Goal: Check status: Check status

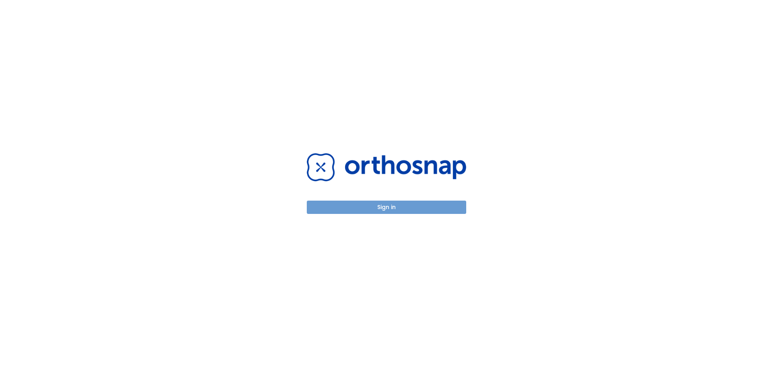
click at [363, 208] on button "Sign in" at bounding box center [386, 206] width 159 height 13
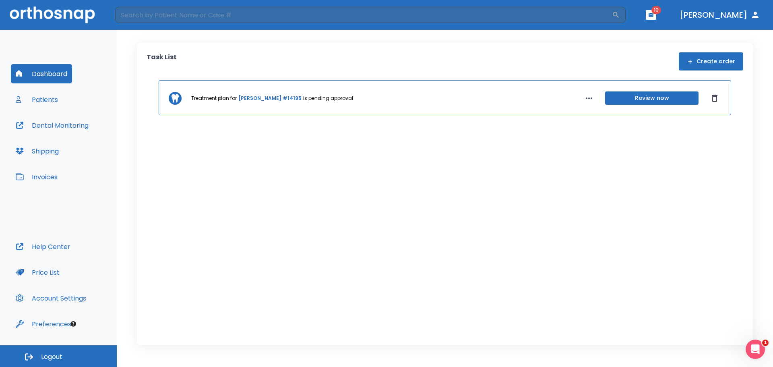
click at [47, 99] on button "Patients" at bounding box center [37, 99] width 52 height 19
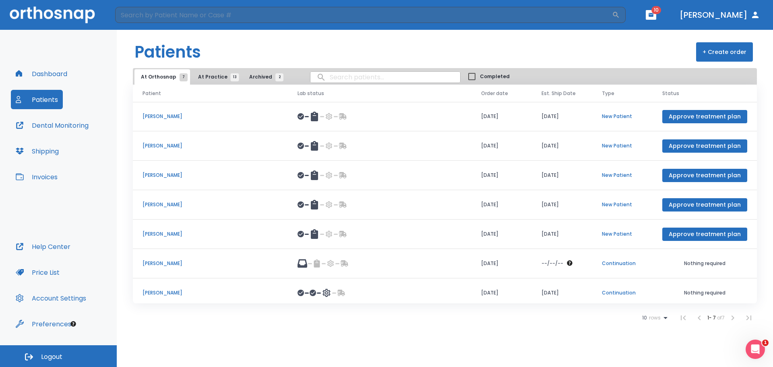
click at [212, 73] on span "At Practice 13" at bounding box center [216, 76] width 37 height 7
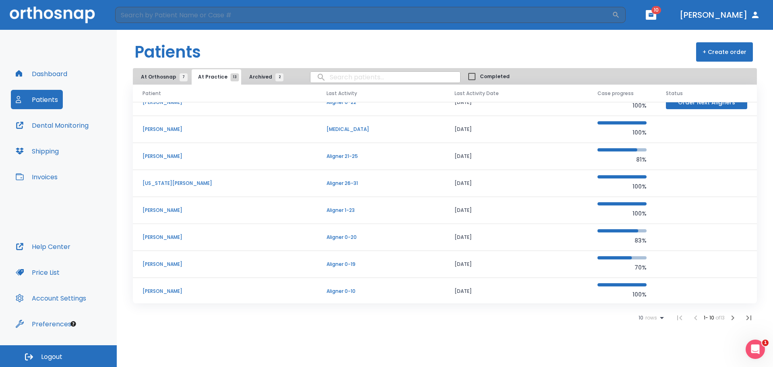
scroll to position [69, 0]
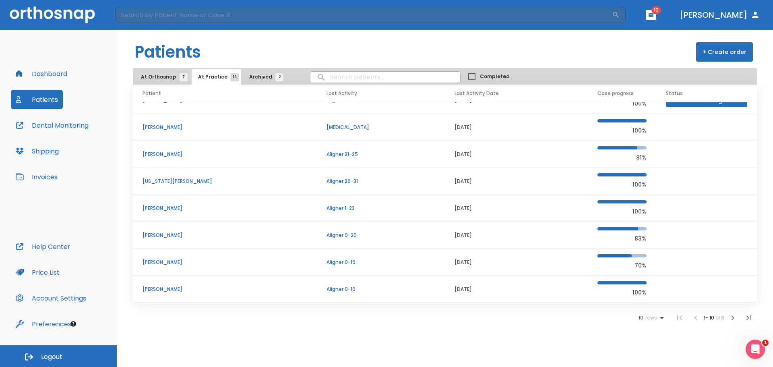
click at [163, 262] on p "[PERSON_NAME]" at bounding box center [224, 261] width 165 height 7
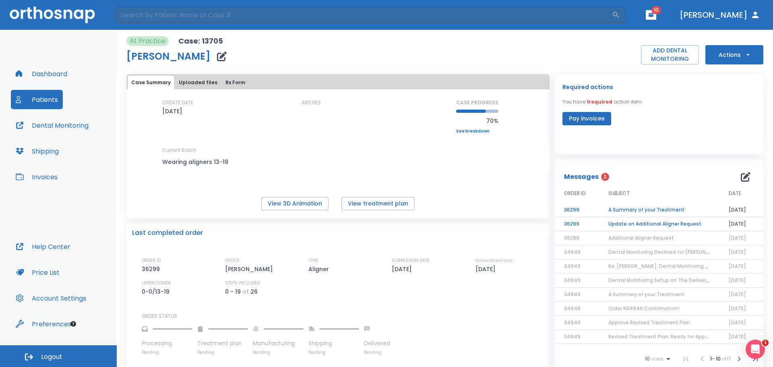
click at [634, 209] on td "A Summary of your Treatment" at bounding box center [658, 210] width 120 height 14
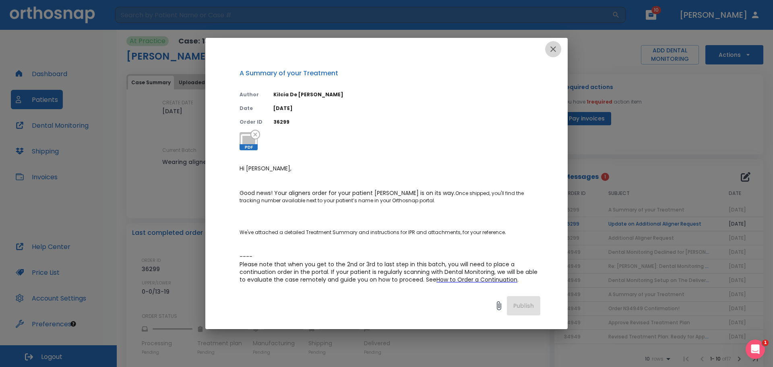
click at [554, 53] on icon "button" at bounding box center [553, 49] width 10 height 10
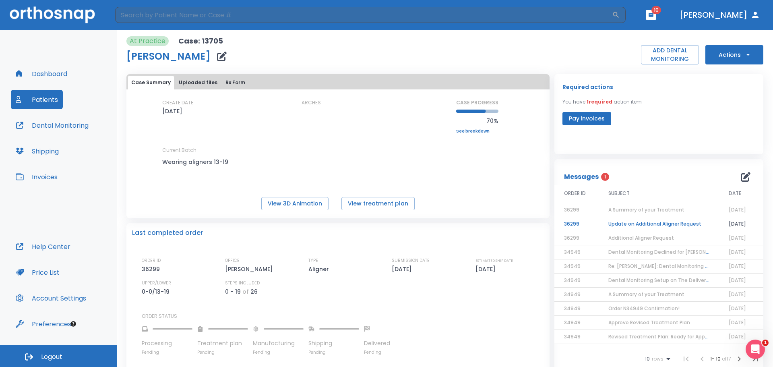
click at [626, 225] on td "Update on Additional Aligner Request" at bounding box center [658, 224] width 120 height 14
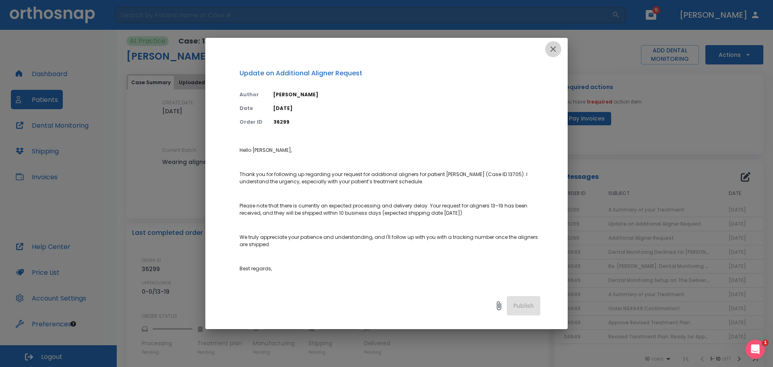
click at [551, 51] on icon "button" at bounding box center [553, 49] width 6 height 6
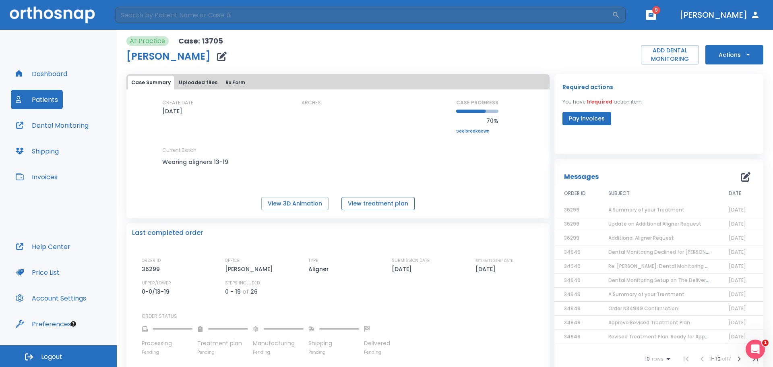
click at [361, 202] on button "View treatment plan" at bounding box center [377, 203] width 73 height 13
click at [286, 206] on button "View 3D Animation" at bounding box center [294, 203] width 67 height 13
